Goal: Task Accomplishment & Management: Complete application form

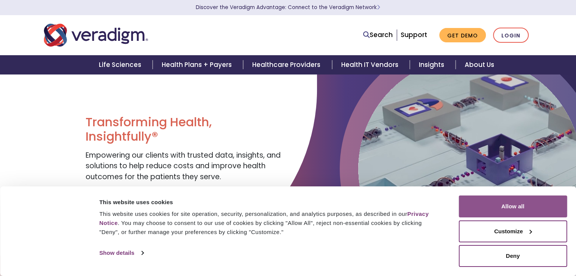
click at [489, 200] on button "Allow all" at bounding box center [512, 207] width 108 height 22
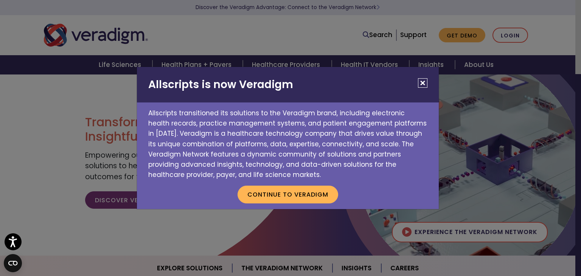
click at [425, 82] on button "Close" at bounding box center [422, 82] width 9 height 9
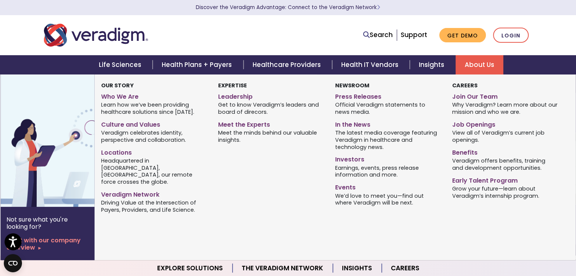
click at [466, 84] on strong "Careers" at bounding box center [464, 86] width 25 height 8
click at [478, 126] on link "Job Openings" at bounding box center [505, 123] width 106 height 11
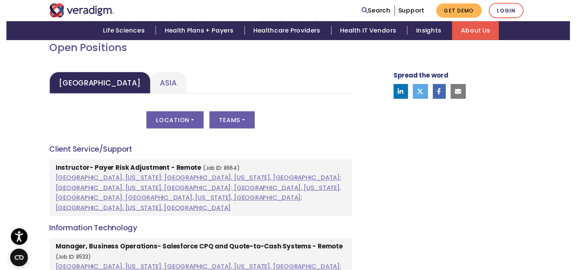
scroll to position [348, 0]
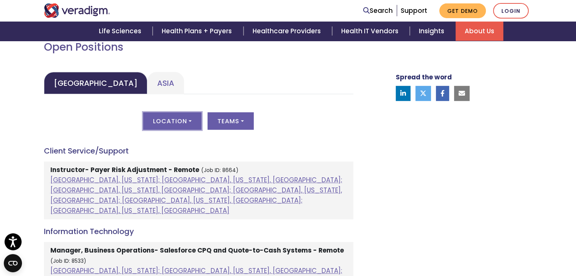
click at [180, 119] on button "Location" at bounding box center [172, 120] width 58 height 17
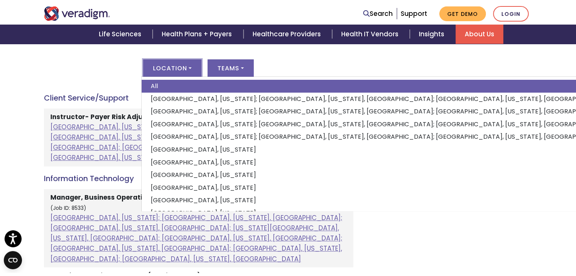
scroll to position [409, 0]
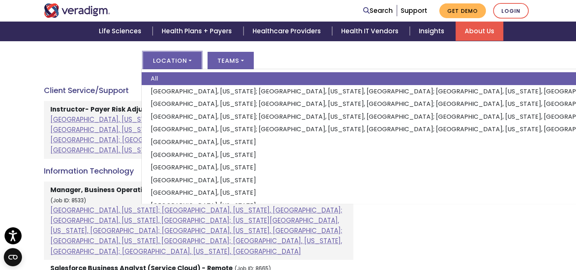
click at [553, 254] on div "Welcome to Veradigm Transform healthcare and enable smarter care for millions o…" at bounding box center [288, 272] width 576 height 878
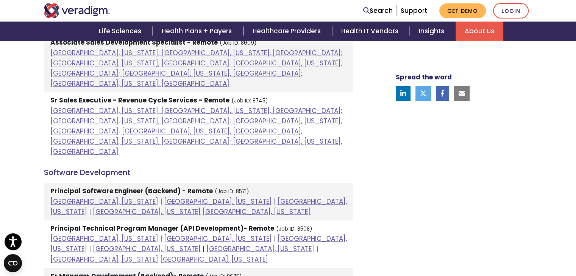
scroll to position [696, 0]
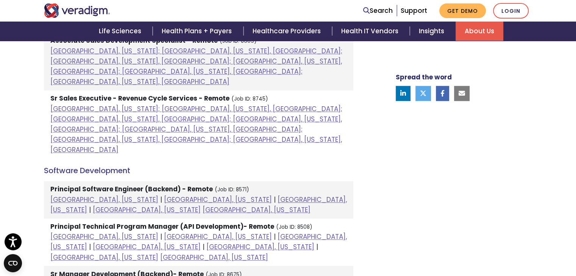
click at [90, 166] on h4 "Software Development" at bounding box center [198, 170] width 309 height 9
click at [124, 185] on strong "Principal Software Engineer (Backend) - Remote" at bounding box center [131, 189] width 162 height 9
click at [168, 185] on strong "Principal Software Engineer (Backend) - Remote" at bounding box center [131, 189] width 162 height 9
click at [204, 181] on li "Principal Software Engineer (Backend) - Remote (Job ID: 8571) Chicago, Illinois…" at bounding box center [198, 199] width 309 height 37
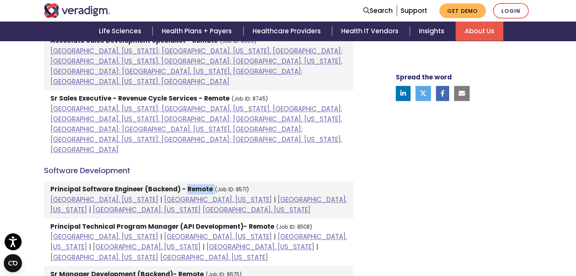
drag, startPoint x: 148, startPoint y: 102, endPoint x: 262, endPoint y: 200, distance: 150.5
click at [262, 200] on ul "Principal Software Engineer (Backend) - Remote (Job ID: 8571) Chicago, Illinois…" at bounding box center [198, 242] width 309 height 122
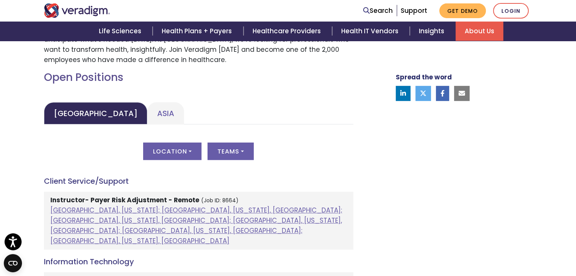
scroll to position [303, 0]
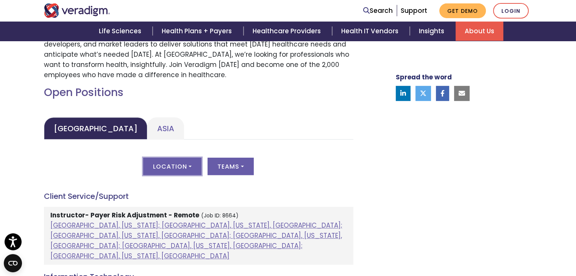
click at [181, 170] on button "Location" at bounding box center [172, 166] width 58 height 17
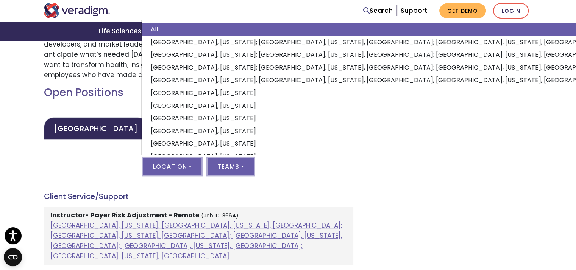
click at [221, 163] on button "Teams" at bounding box center [230, 166] width 46 height 17
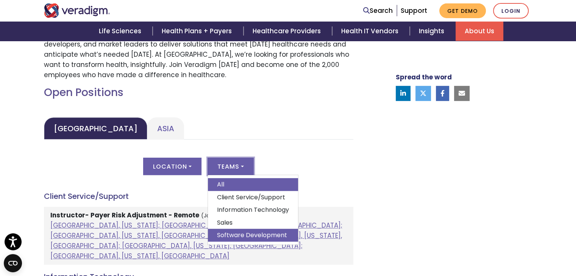
click at [282, 235] on link "Software Development" at bounding box center [253, 235] width 90 height 13
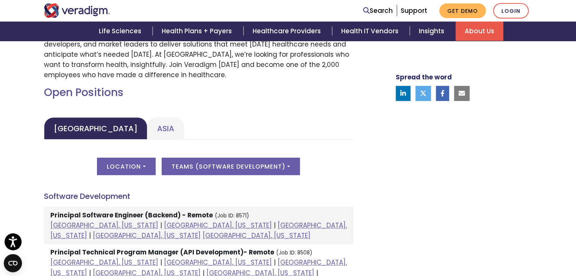
click at [159, 208] on li "Principal Software Engineer (Backend) - Remote (Job ID: 8571) Chicago, Illinois…" at bounding box center [198, 225] width 309 height 37
click at [64, 227] on link "Chicago, Illinois" at bounding box center [104, 225] width 108 height 9
